Goal: Task Accomplishment & Management: Use online tool/utility

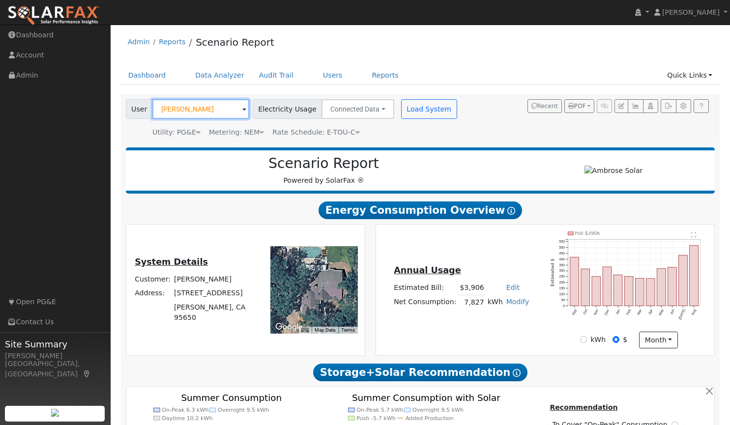
click at [195, 107] on input "[PERSON_NAME]" at bounding box center [200, 109] width 97 height 20
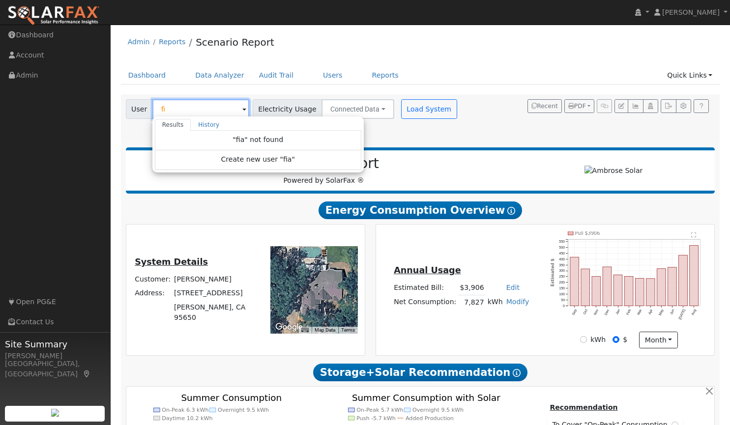
type input "f"
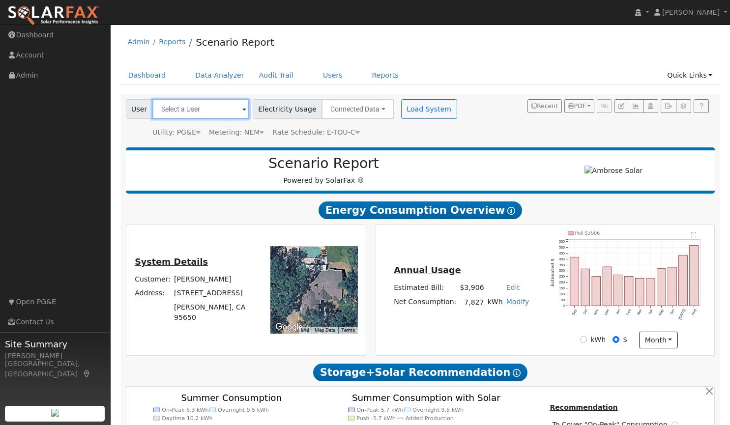
click at [206, 110] on input "text" at bounding box center [200, 109] width 97 height 20
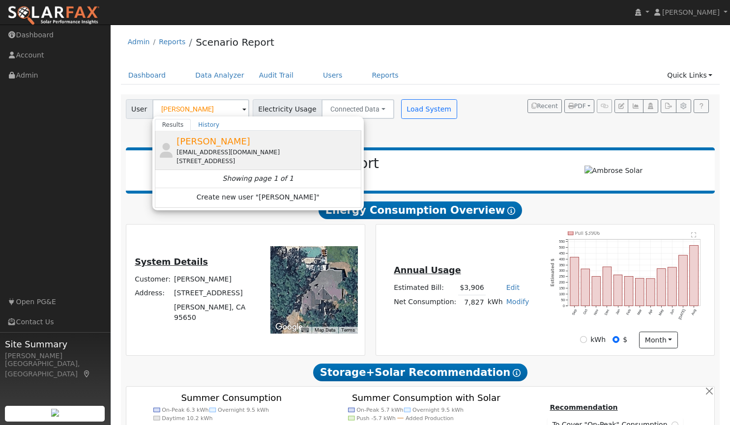
click at [210, 142] on span "[PERSON_NAME]" at bounding box center [213, 141] width 74 height 10
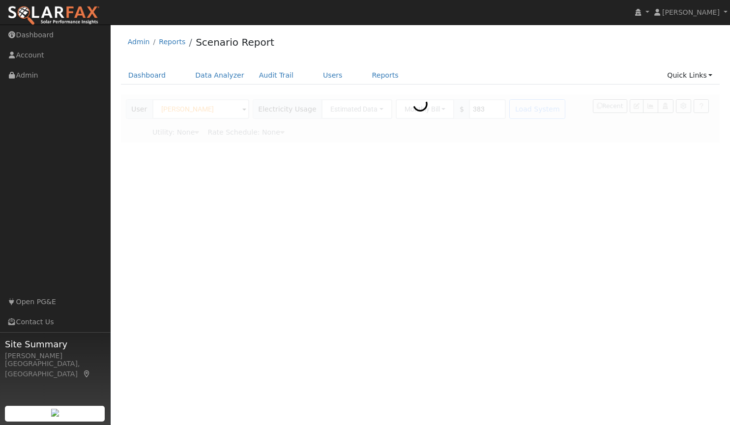
type input "[PERSON_NAME]"
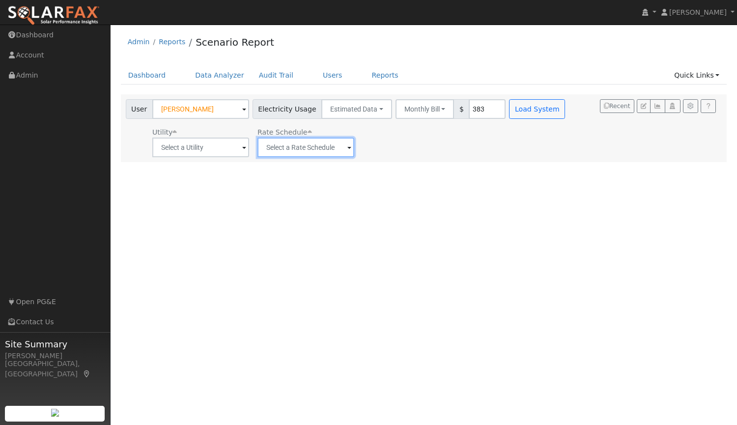
click at [328, 149] on input "text" at bounding box center [306, 148] width 97 height 20
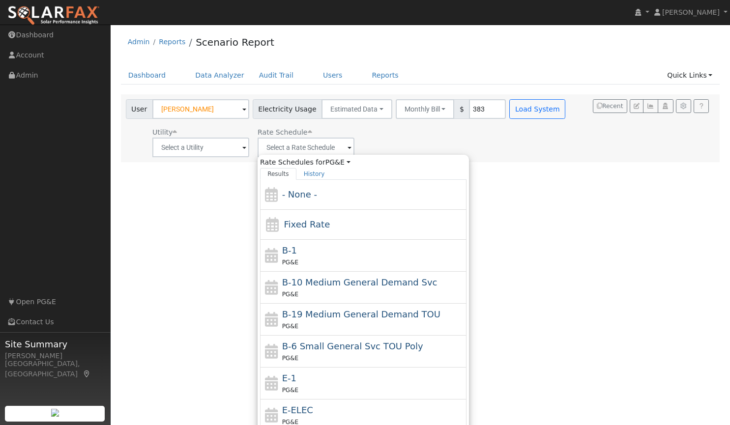
click at [395, 140] on div "Utility Rate Schedule Rate Schedules for PG&E All Utilities Results History - N…" at bounding box center [347, 140] width 446 height 33
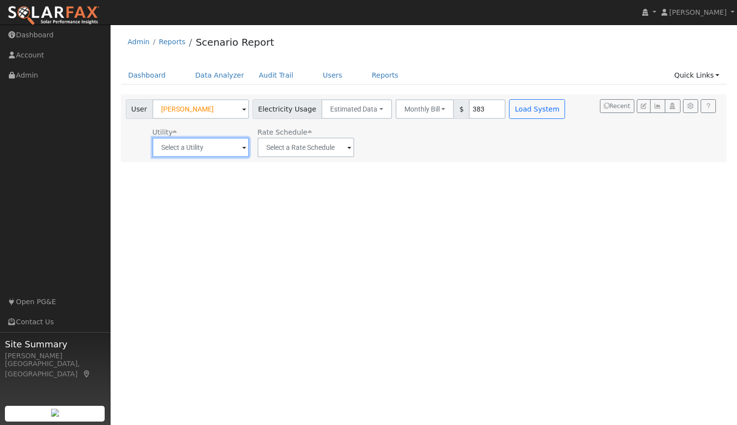
click at [220, 150] on input "text" at bounding box center [200, 148] width 97 height 20
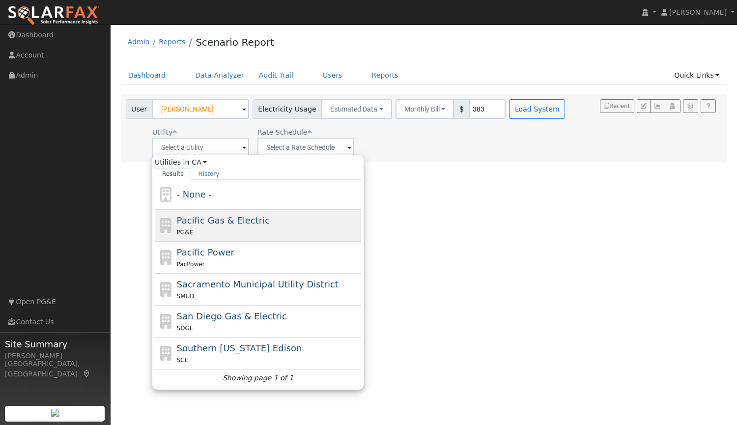
click at [213, 220] on span "Pacific Gas & Electric" at bounding box center [223, 220] width 93 height 10
type input "Pacific Gas & Electric"
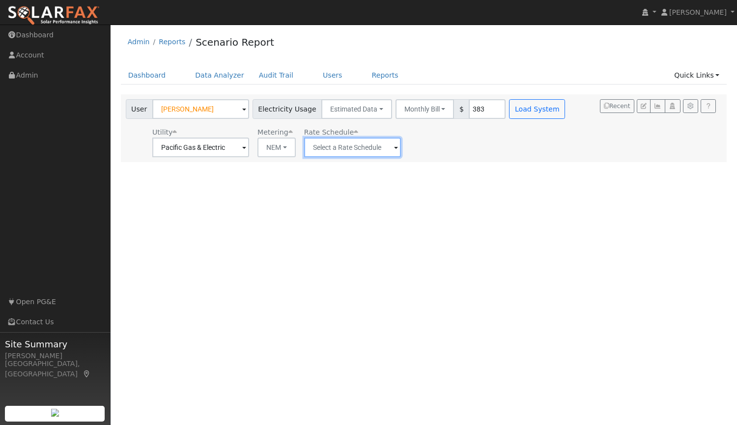
click at [384, 148] on input "text" at bounding box center [352, 148] width 97 height 20
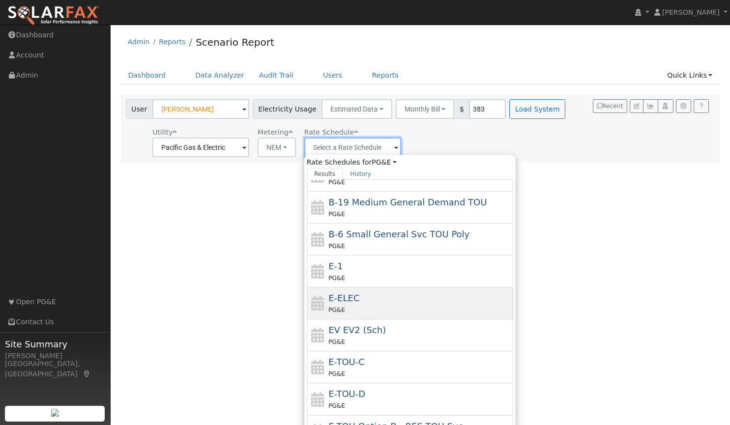
scroll to position [115, 0]
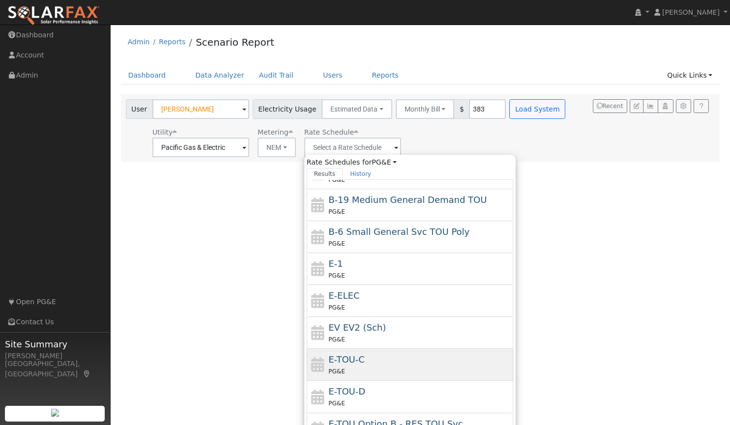
click at [372, 358] on div "E-TOU-C PG&E" at bounding box center [419, 365] width 182 height 24
type input "E-TOU-C"
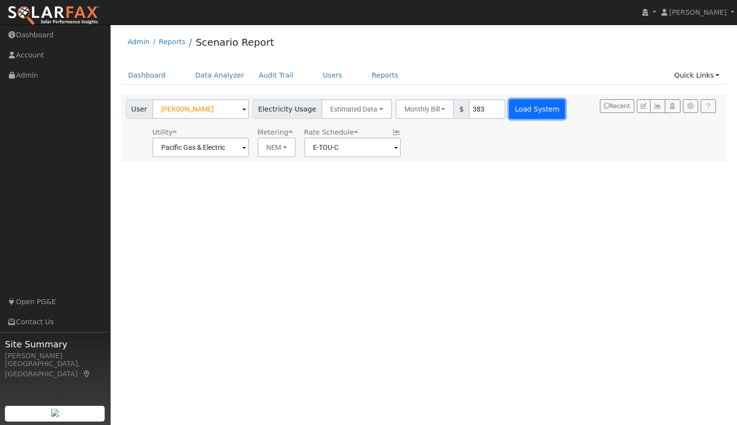
click at [522, 106] on button "Load System" at bounding box center [537, 109] width 56 height 20
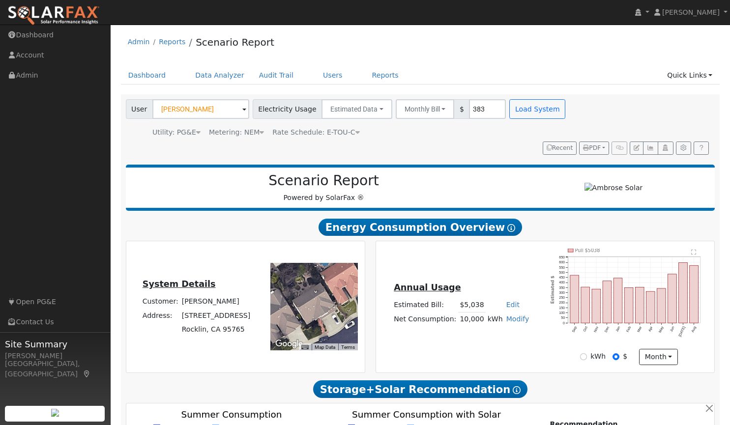
type input "0"
click at [146, 77] on link "Dashboard" at bounding box center [147, 75] width 53 height 18
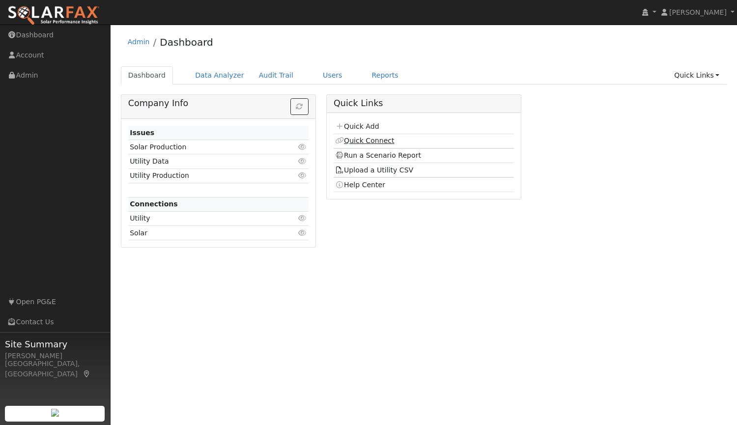
click at [362, 142] on link "Quick Connect" at bounding box center [364, 141] width 59 height 8
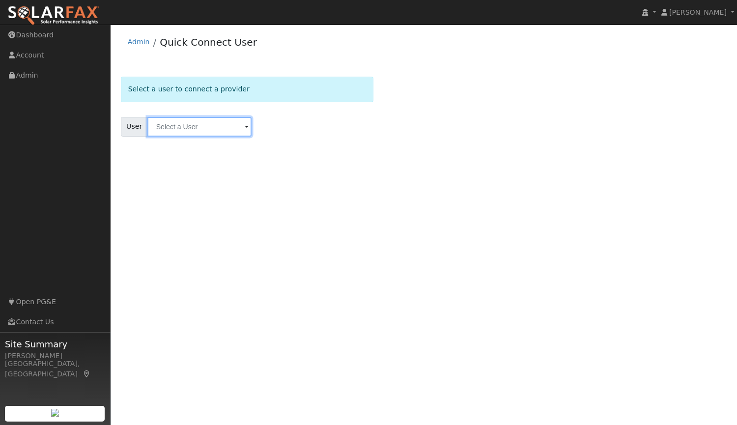
click at [217, 127] on input "text" at bounding box center [199, 127] width 104 height 20
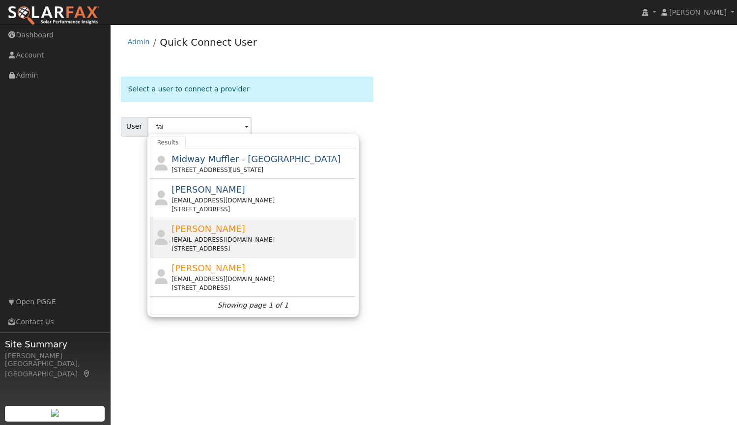
click at [195, 230] on span "Faig Mahmood" at bounding box center [209, 229] width 74 height 10
type input "Faig Mahmood"
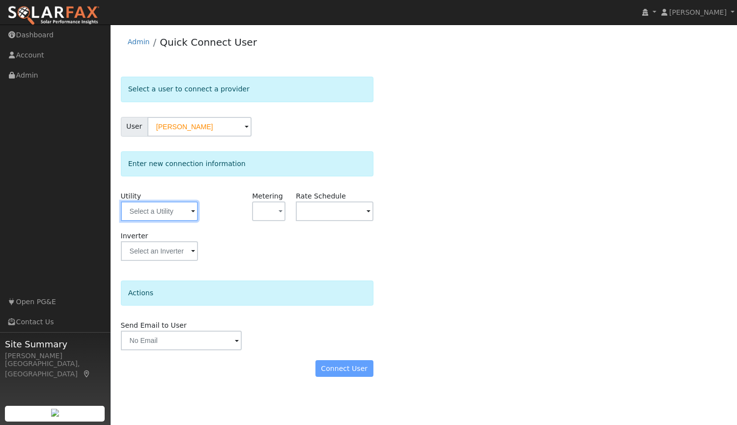
click at [179, 216] on input "text" at bounding box center [159, 212] width 77 height 20
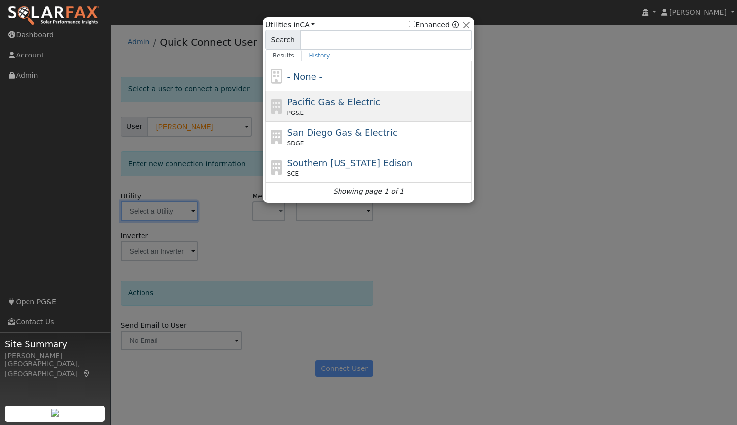
click at [318, 100] on span "Pacific Gas & Electric" at bounding box center [334, 102] width 93 height 10
type input "PG&E"
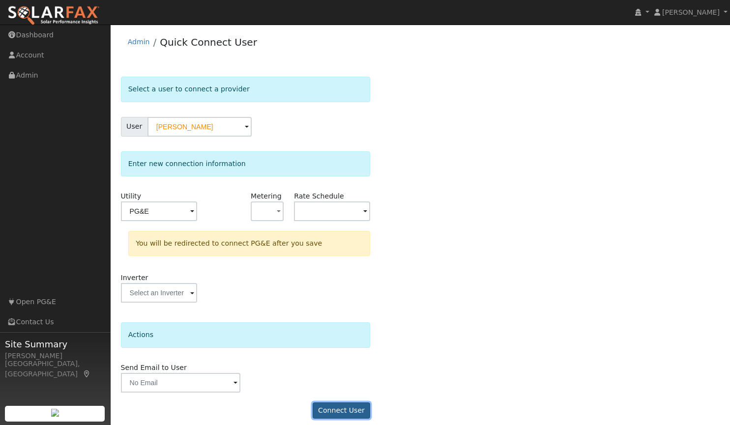
click at [341, 406] on button "Connect User" at bounding box center [342, 411] width 58 height 17
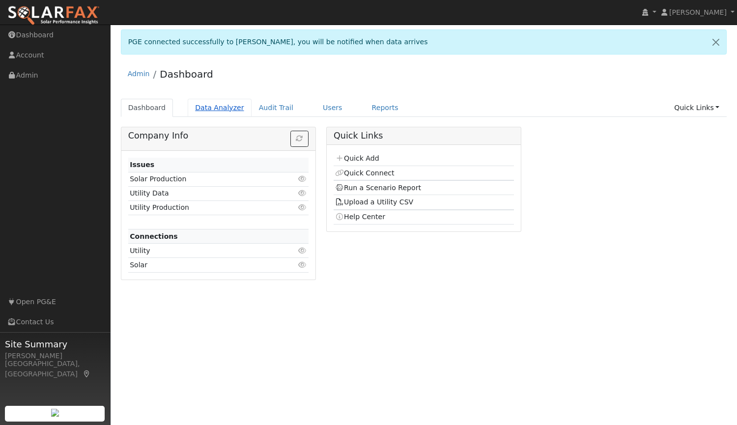
click at [204, 109] on link "Data Analyzer" at bounding box center [220, 108] width 64 height 18
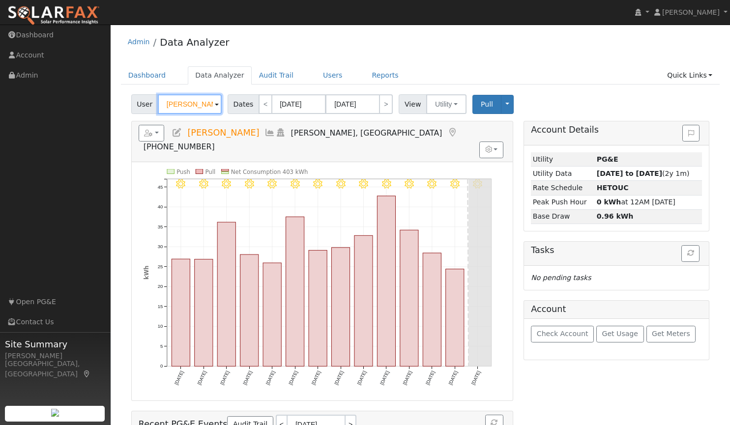
drag, startPoint x: 198, startPoint y: 100, endPoint x: 148, endPoint y: 100, distance: 49.6
click at [148, 100] on div "User [PERSON_NAME]" at bounding box center [177, 104] width 93 height 20
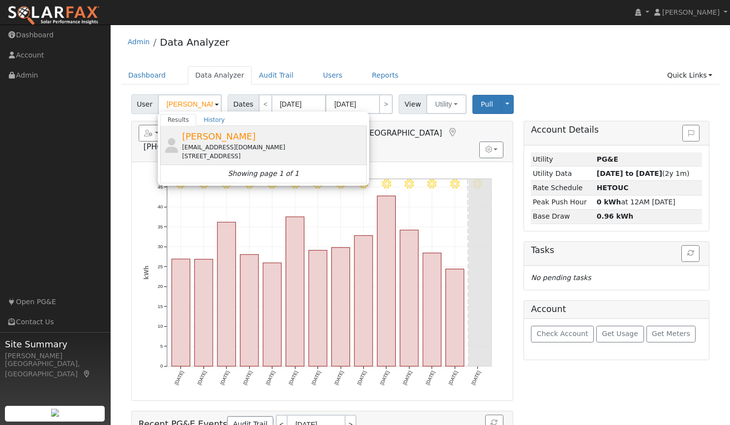
click at [191, 140] on span "[PERSON_NAME]" at bounding box center [219, 136] width 74 height 10
type input "[PERSON_NAME]"
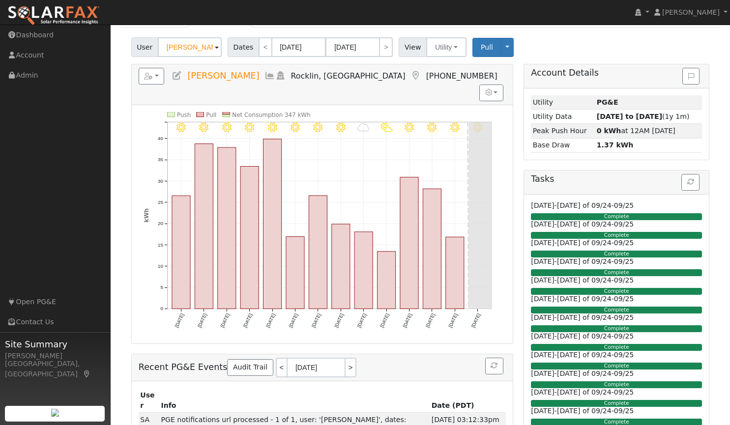
scroll to position [56, 0]
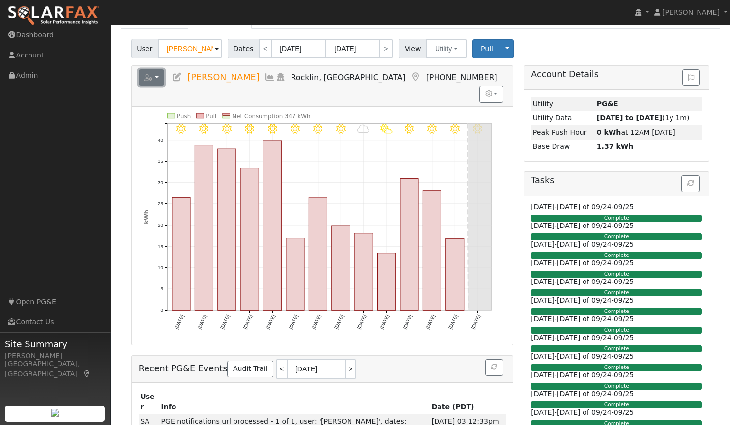
click at [158, 79] on button "button" at bounding box center [152, 77] width 26 height 17
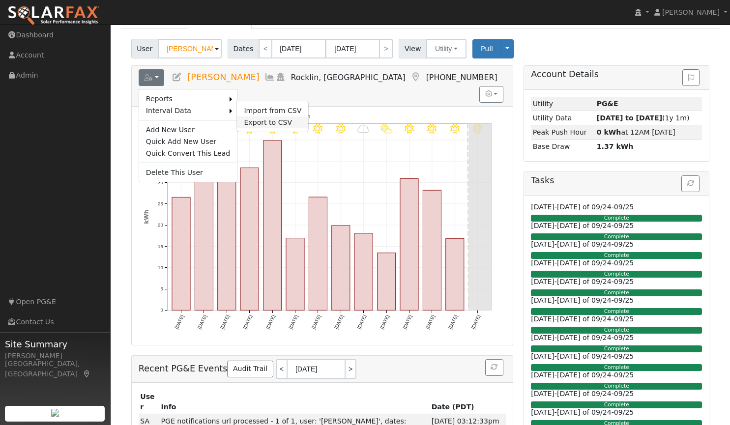
click at [260, 120] on link "Export to CSV" at bounding box center [272, 122] width 71 height 12
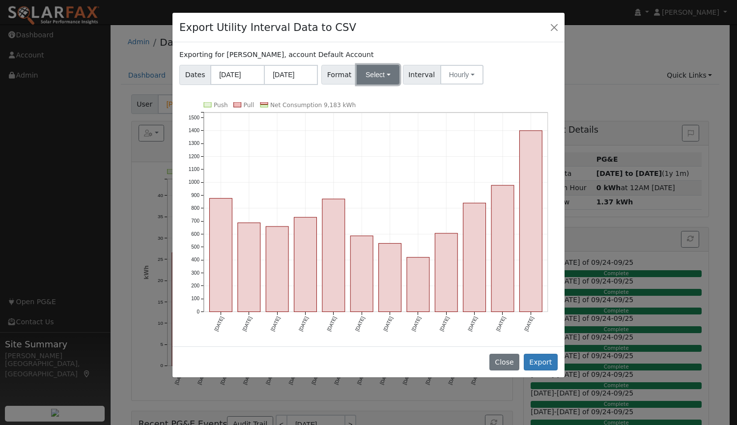
click at [366, 76] on button "Select" at bounding box center [378, 75] width 43 height 20
click at [377, 160] on link "Aurora" at bounding box center [389, 159] width 70 height 14
click at [455, 73] on button "Hourly" at bounding box center [463, 75] width 43 height 20
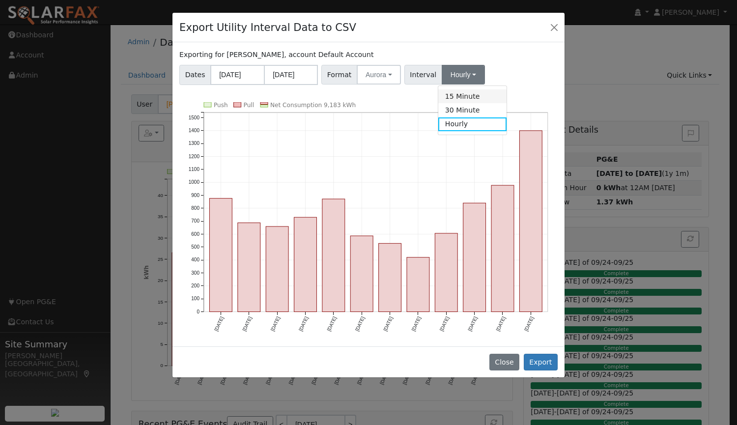
click at [452, 96] on link "15 Minute" at bounding box center [472, 96] width 68 height 14
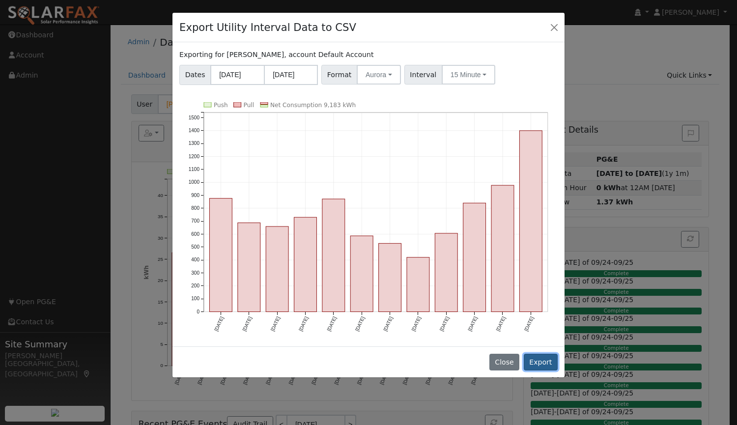
click at [547, 357] on button "Export" at bounding box center [541, 362] width 34 height 17
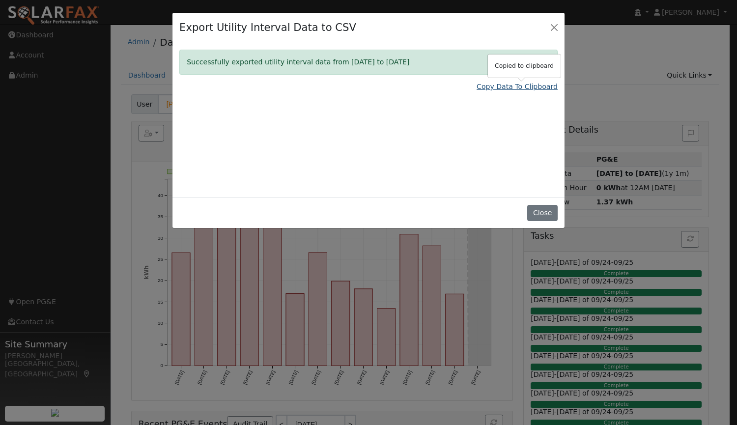
click at [501, 86] on link "Copy Data To Clipboard" at bounding box center [517, 87] width 81 height 10
click at [545, 216] on button "Close" at bounding box center [542, 213] width 30 height 17
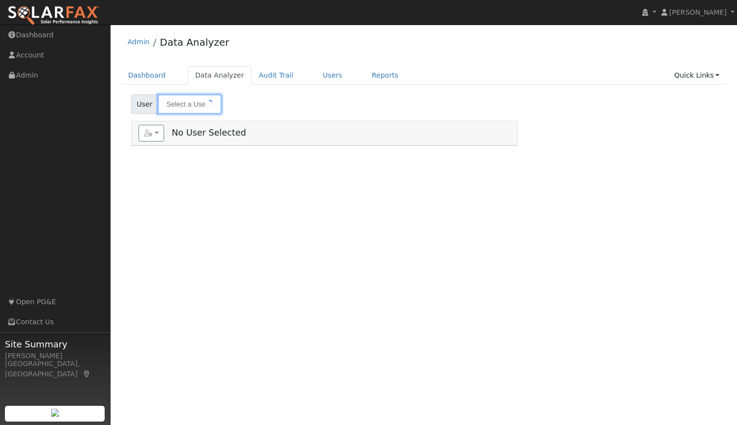
type input "[PERSON_NAME]"
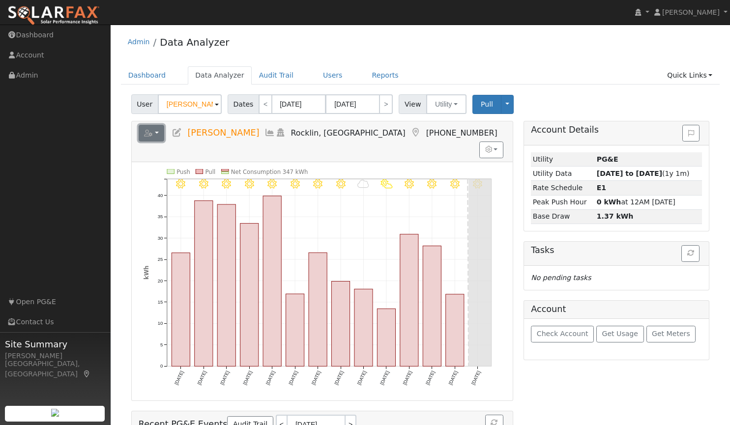
click at [145, 129] on button "button" at bounding box center [152, 133] width 26 height 17
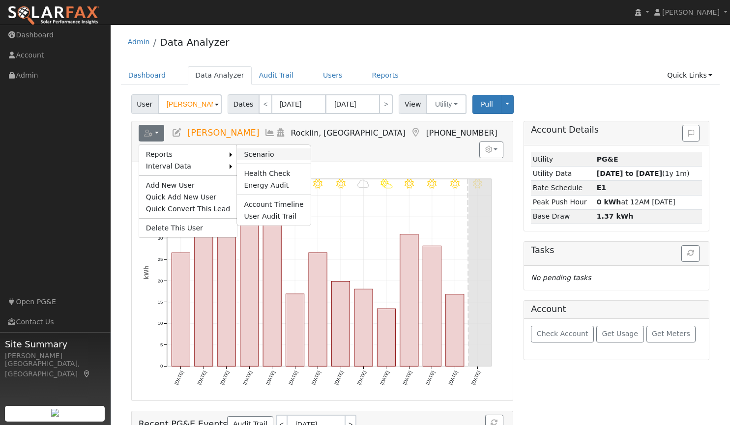
click at [252, 152] on link "Scenario" at bounding box center [273, 154] width 73 height 12
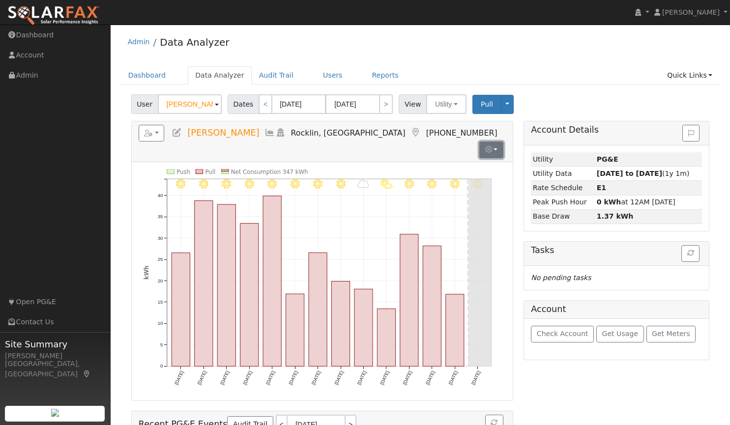
click at [499, 142] on button "button" at bounding box center [491, 150] width 24 height 17
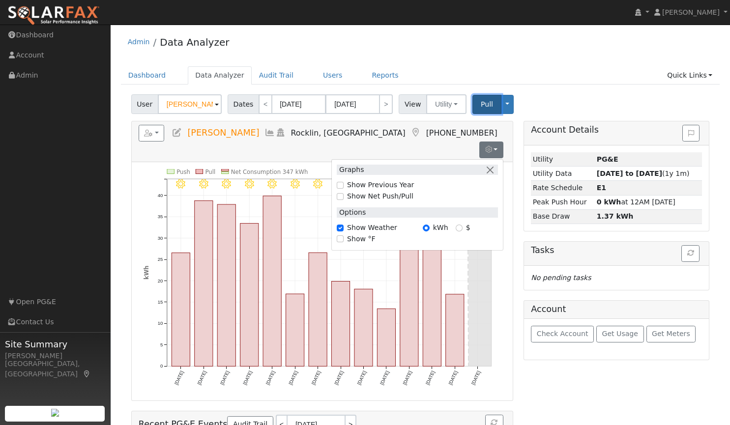
click at [473, 105] on button "Pull" at bounding box center [486, 104] width 29 height 19
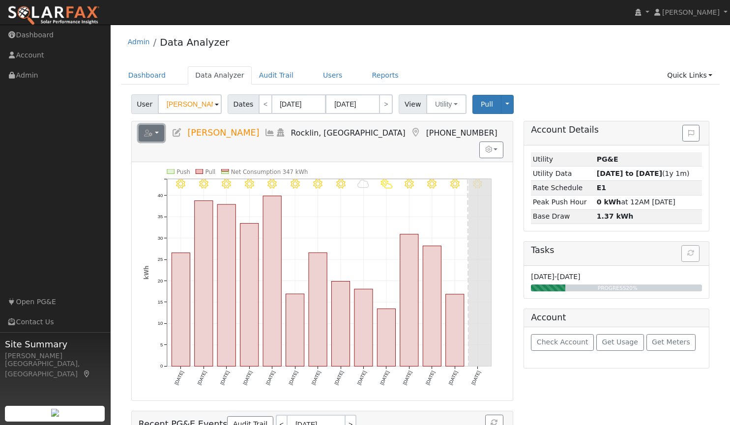
click at [154, 129] on button "button" at bounding box center [152, 133] width 26 height 17
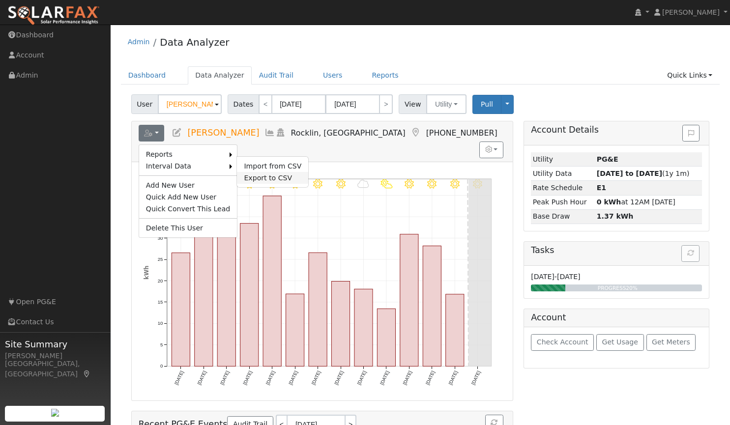
click at [255, 176] on link "Export to CSV" at bounding box center [272, 178] width 71 height 12
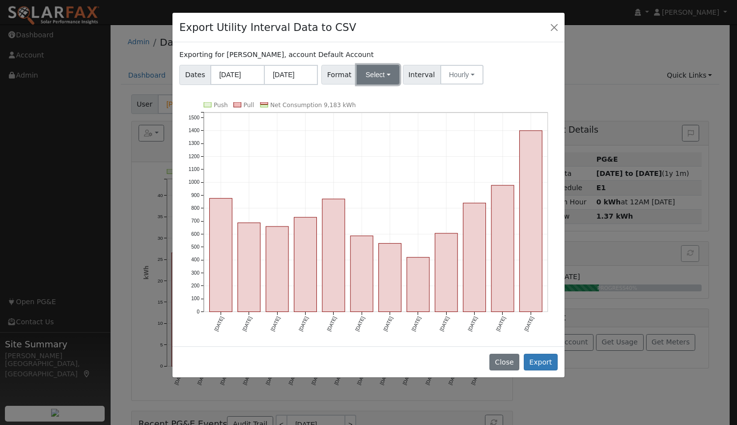
click at [368, 73] on button "Select" at bounding box center [378, 75] width 43 height 20
click at [380, 161] on link "Aurora" at bounding box center [389, 159] width 70 height 14
click at [459, 74] on button "Hourly" at bounding box center [463, 75] width 43 height 20
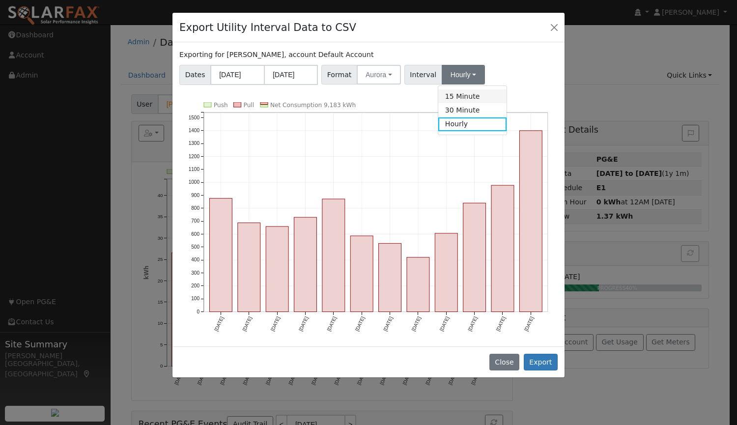
click at [455, 97] on link "15 Minute" at bounding box center [472, 96] width 68 height 14
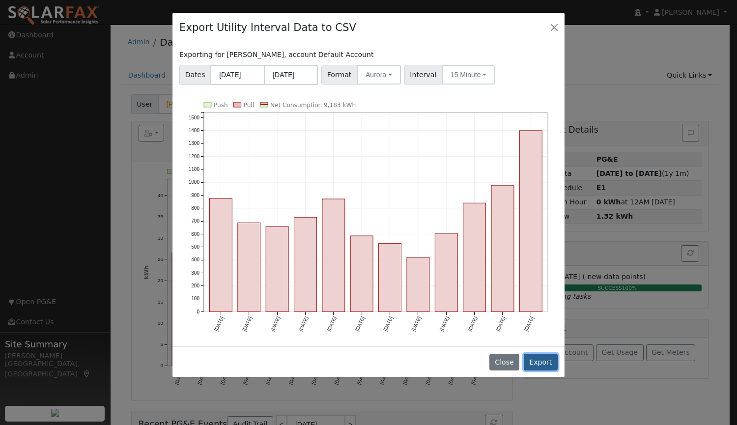
click at [544, 355] on button "Export" at bounding box center [541, 362] width 34 height 17
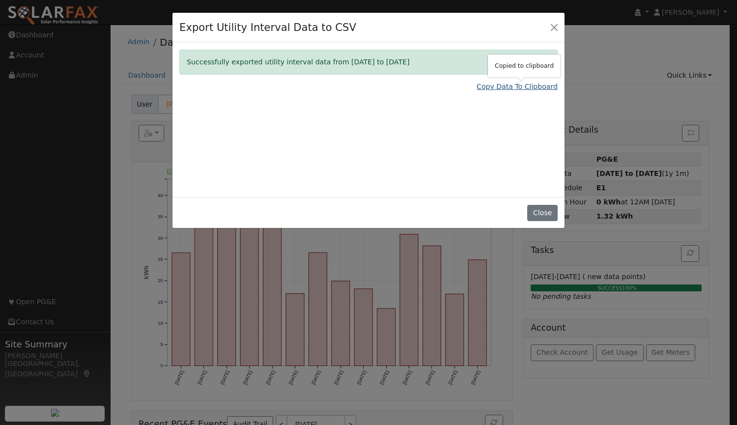
click at [501, 84] on link "Copy Data To Clipboard" at bounding box center [517, 87] width 81 height 10
click at [536, 213] on button "Close" at bounding box center [542, 213] width 30 height 17
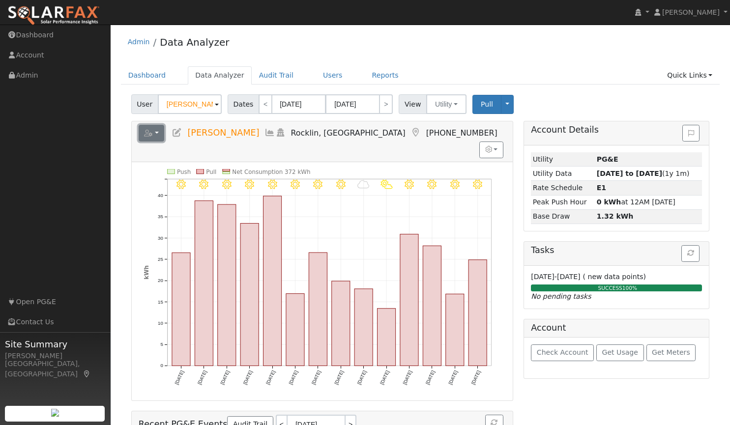
click at [159, 128] on button "button" at bounding box center [152, 133] width 26 height 17
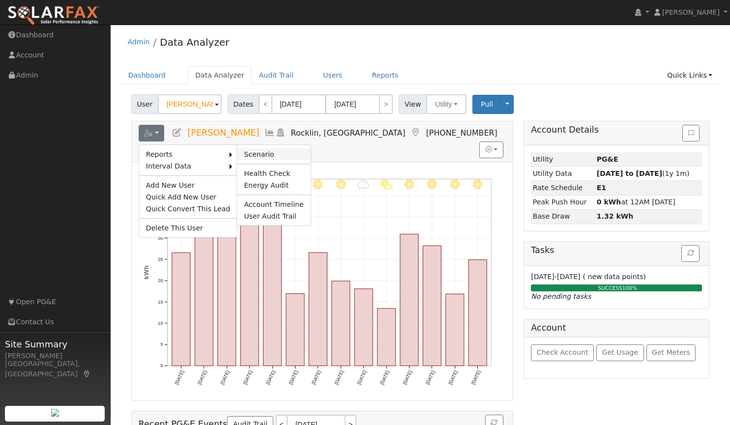
click at [255, 151] on link "Scenario" at bounding box center [273, 154] width 73 height 12
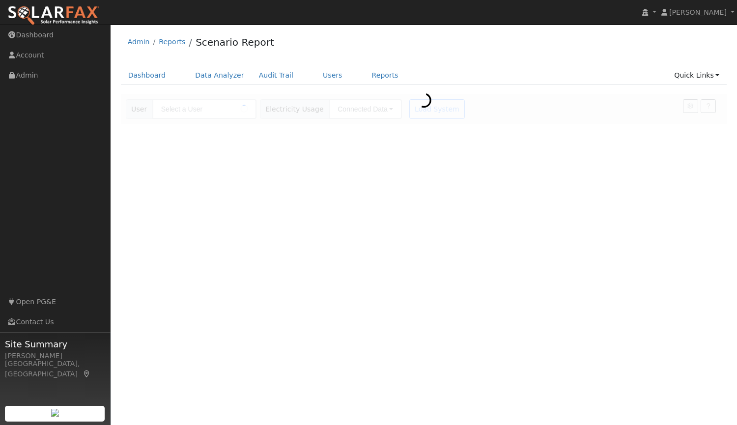
type input "[PERSON_NAME]"
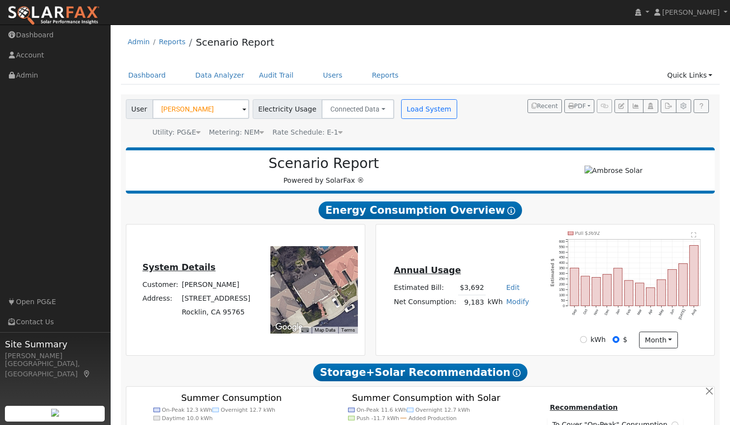
type input "0"
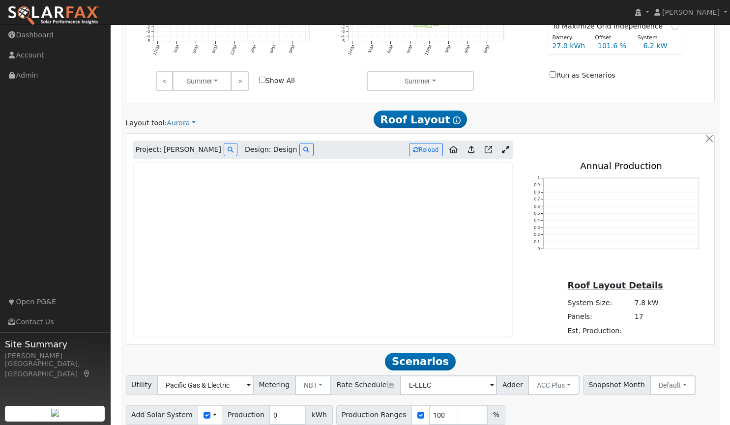
scroll to position [430, 0]
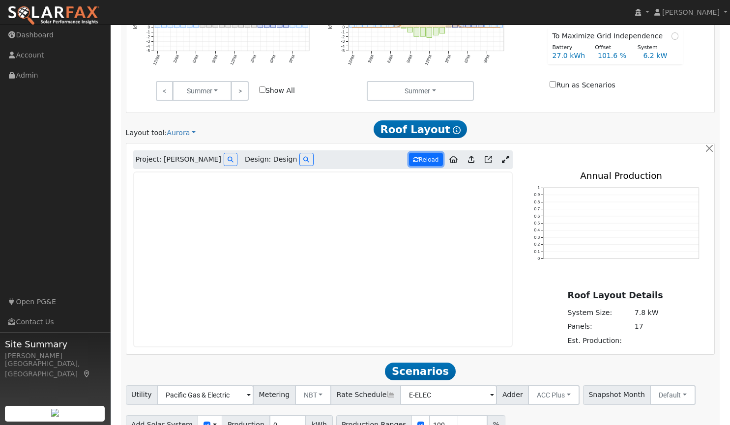
click at [428, 157] on button "Reload" at bounding box center [426, 159] width 34 height 13
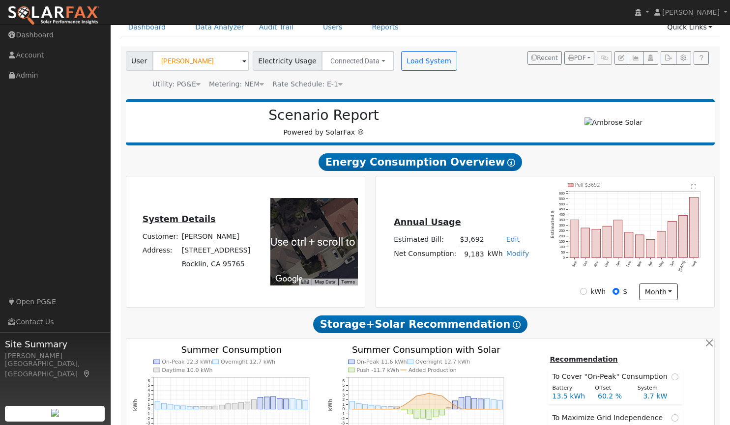
scroll to position [26, 0]
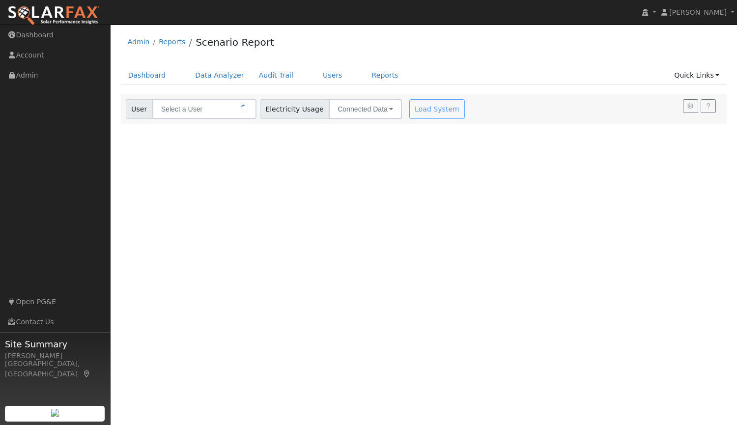
type input "[PERSON_NAME]"
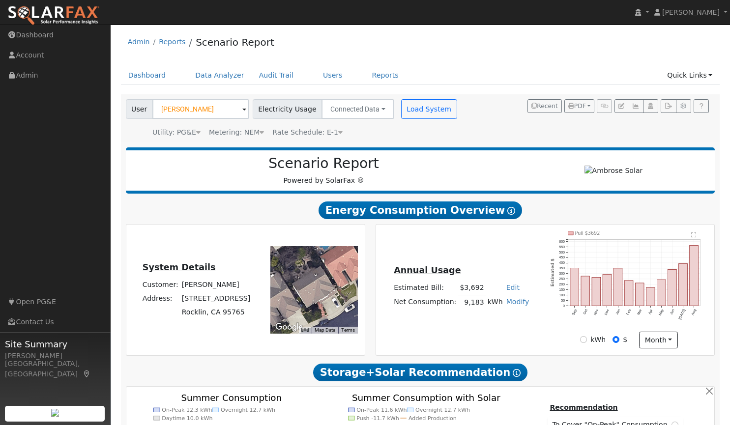
type input "12497"
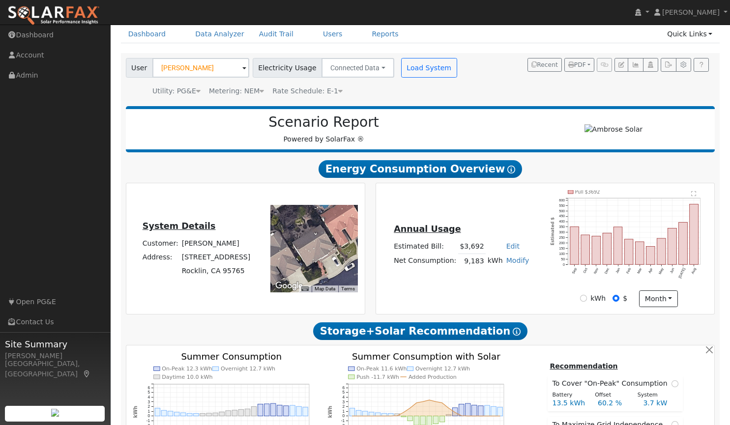
scroll to position [42, 0]
